Goal: Transaction & Acquisition: Obtain resource

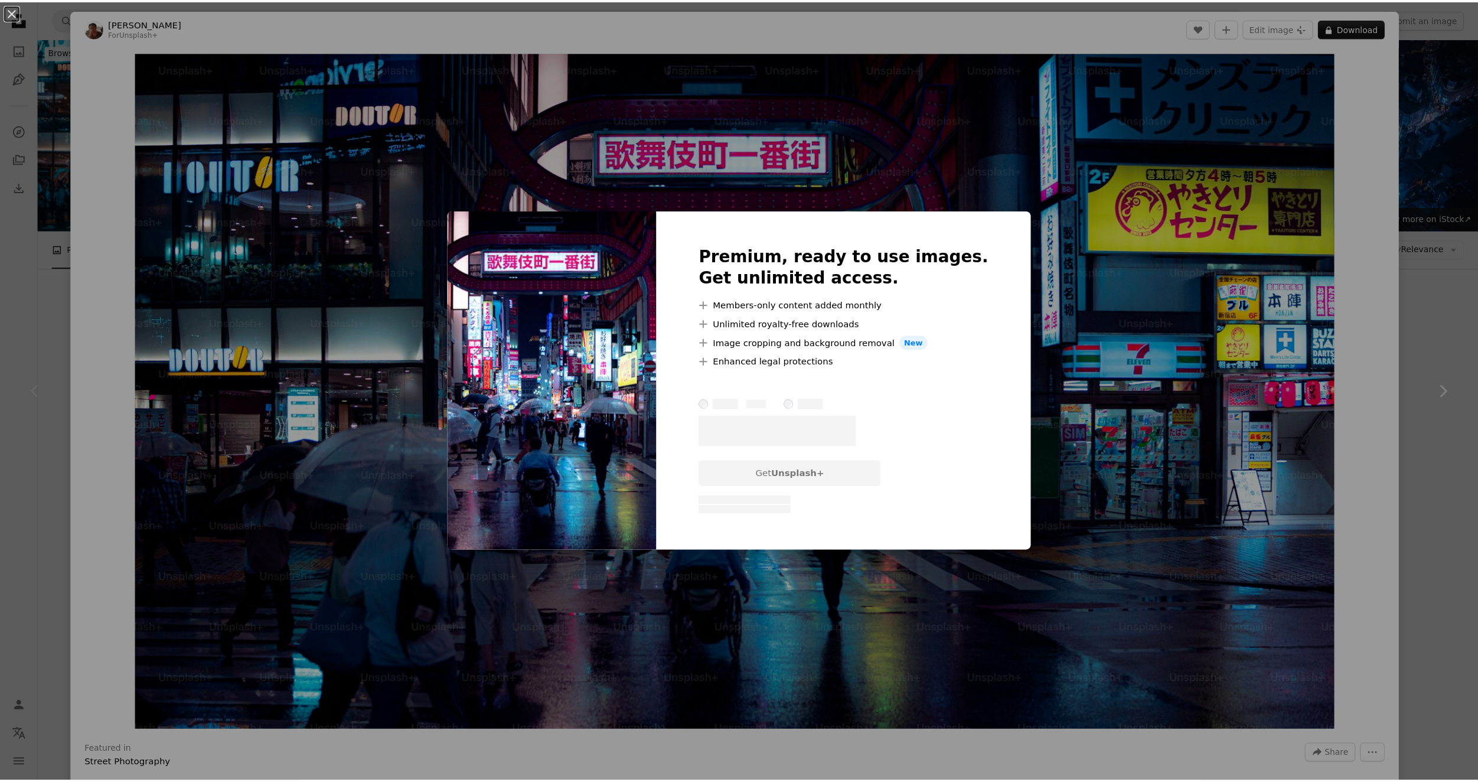
scroll to position [118, 0]
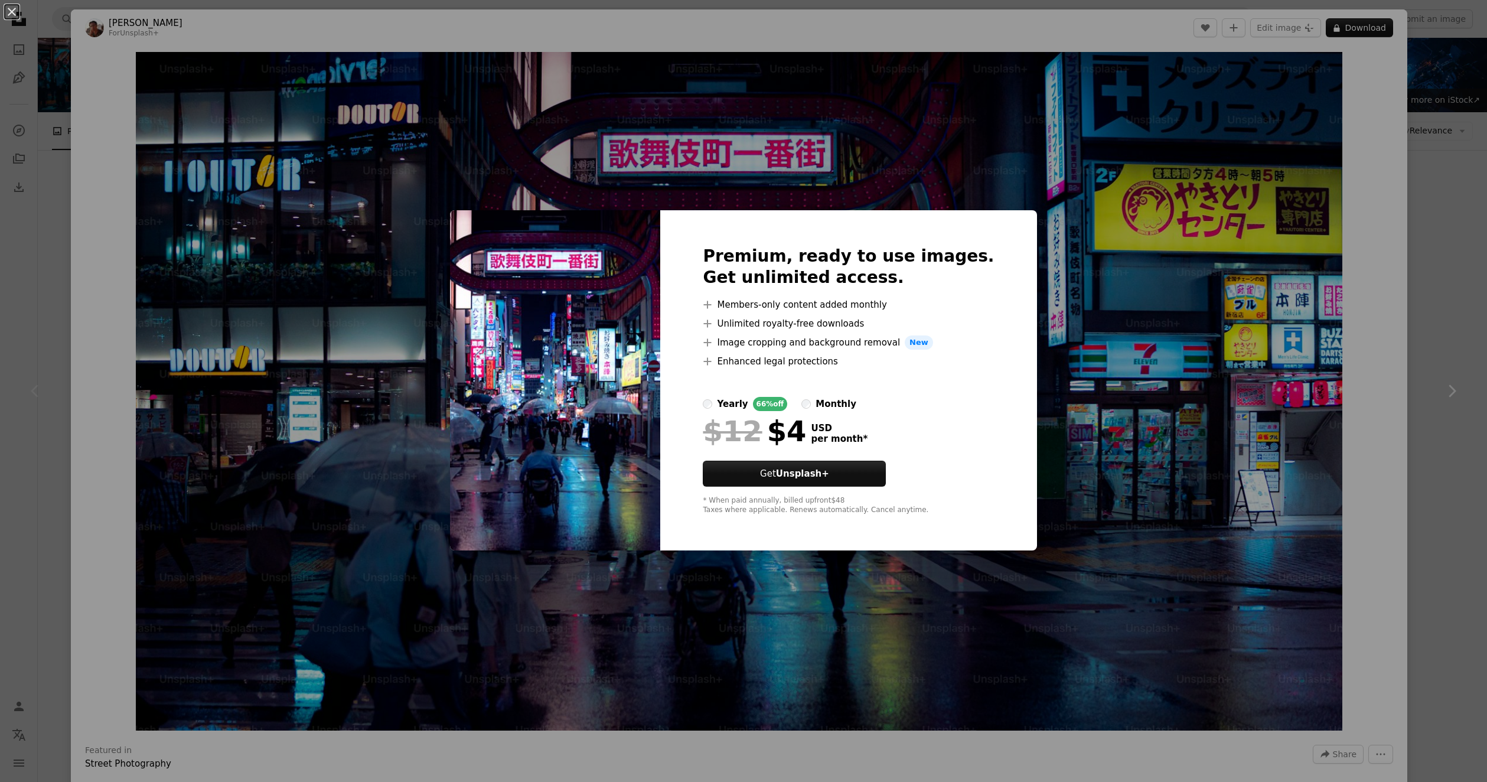
click at [1147, 387] on div "An X shape Premium, ready to use images. Get unlimited access. A plus sign Memb…" at bounding box center [743, 391] width 1487 height 782
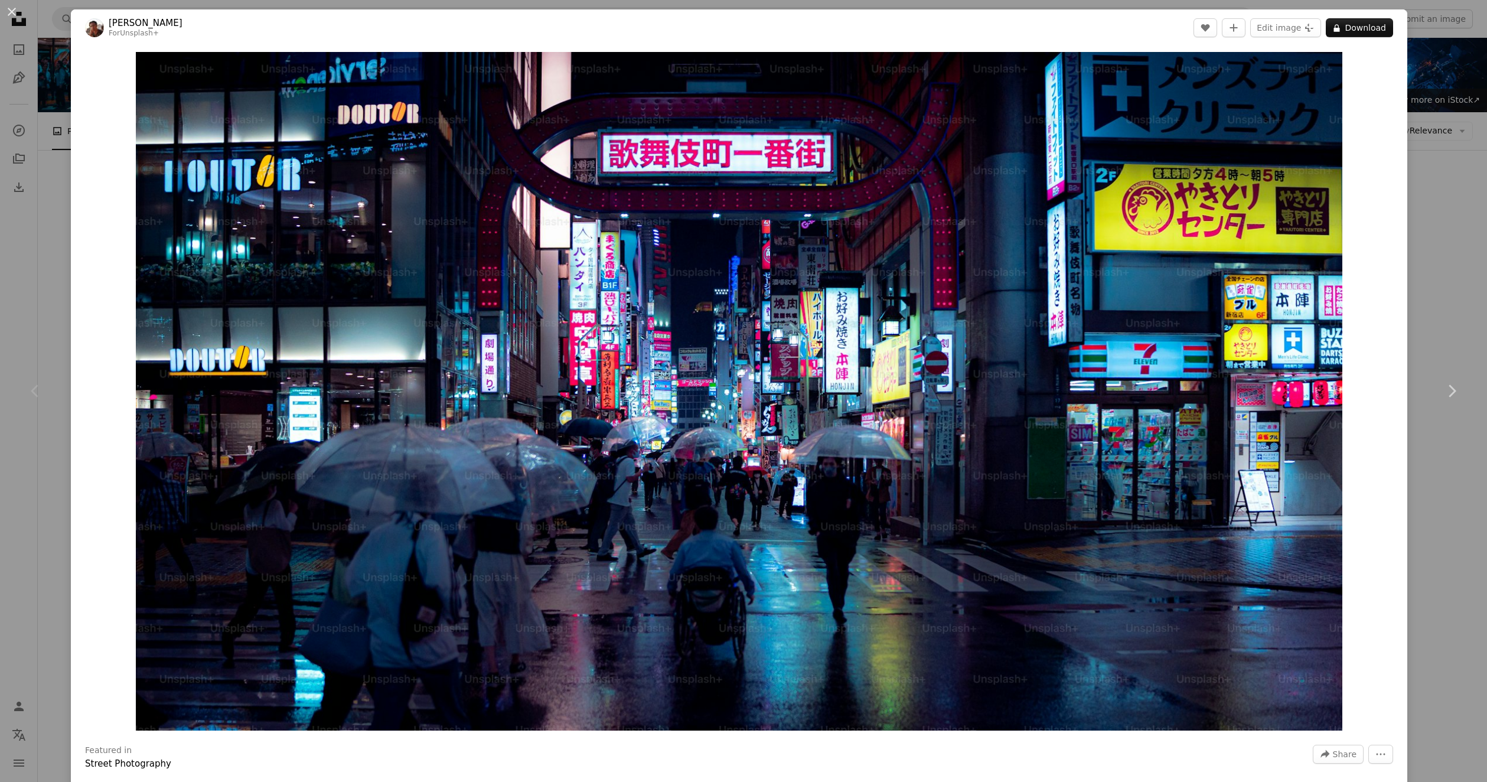
drag, startPoint x: 1436, startPoint y: 182, endPoint x: 1375, endPoint y: 186, distance: 60.3
click at [1436, 182] on div "An X shape Chevron left Chevron right [PERSON_NAME] For Unsplash+ A heart A plu…" at bounding box center [743, 391] width 1487 height 782
